Goal: Task Accomplishment & Management: Manage account settings

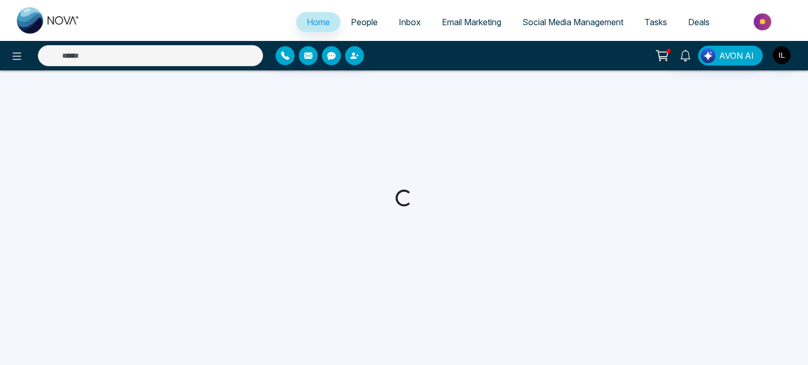
select select "*"
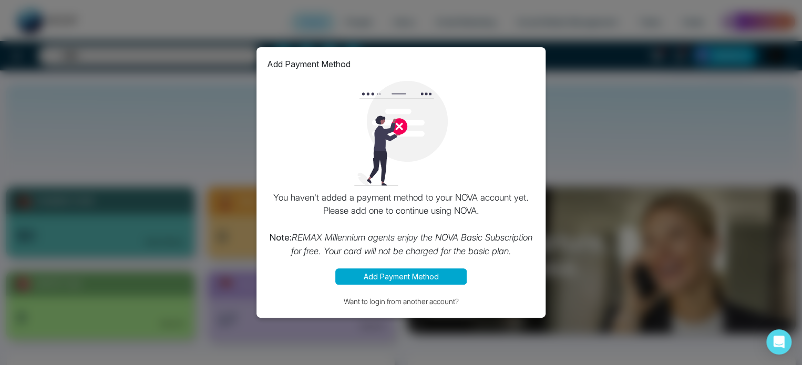
click at [213, 169] on div "Add Payment Method You haven't added a payment method to your NOVA account yet.…" at bounding box center [401, 182] width 802 height 365
click at [386, 302] on button "Want to login from another account?" at bounding box center [401, 301] width 268 height 12
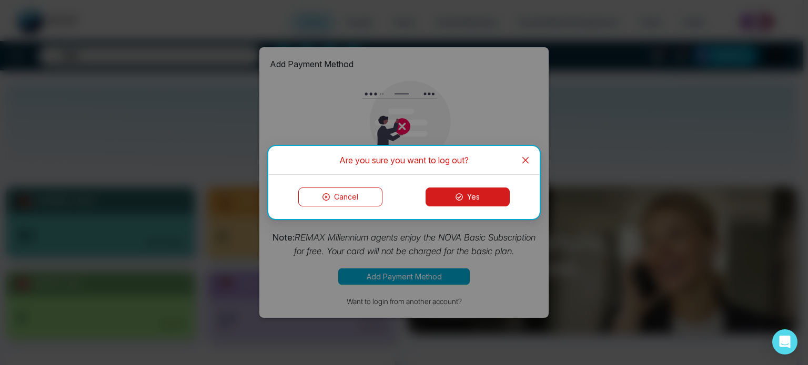
click at [342, 198] on button "Cancel" at bounding box center [340, 197] width 84 height 19
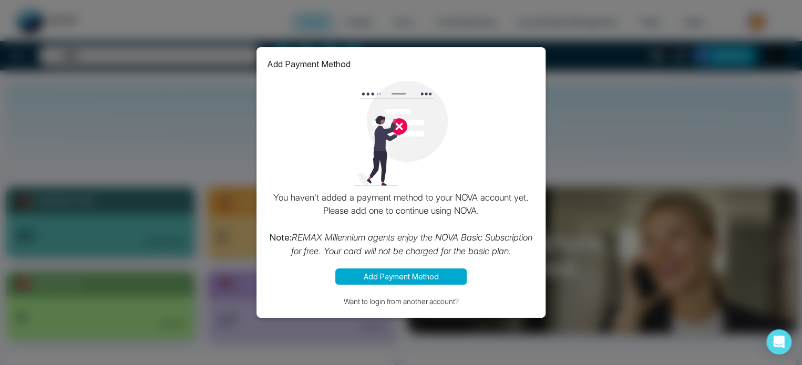
click at [523, 154] on div at bounding box center [401, 133] width 268 height 105
click at [391, 304] on button "Want to login from another account?" at bounding box center [401, 301] width 268 height 12
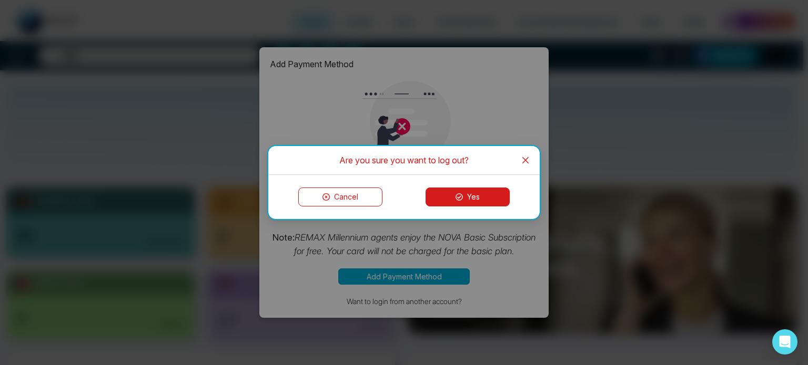
click at [475, 198] on button "Yes" at bounding box center [467, 197] width 84 height 19
